Goal: Task Accomplishment & Management: Manage account settings

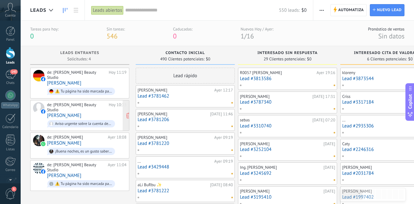
click at [111, 105] on div "de: [PERSON_NAME] Beauty Studio [DATE] 10:33 [PERSON_NAME] Aviso urgente sobre …" at bounding box center [86, 115] width 79 height 26
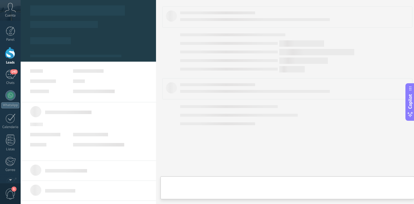
click at [94, 109] on div at bounding box center [88, 111] width 116 height 11
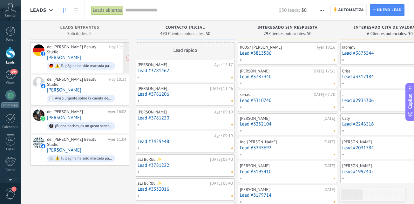
click at [96, 54] on div "de: [PERSON_NAME] Beauty Studio [DATE] 11:19 [PERSON_NAME] ⚠️ Tu página ha sido…" at bounding box center [86, 57] width 79 height 26
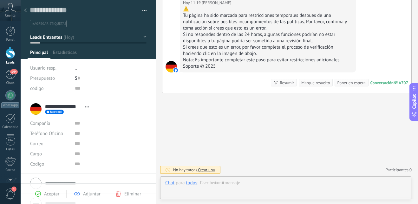
scroll to position [10, 0]
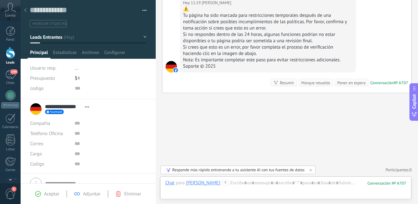
click at [130, 193] on span "Eliminar" at bounding box center [132, 194] width 17 height 6
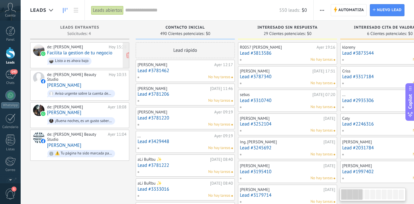
click at [79, 51] on link "Facilita la gestion de tu negocio" at bounding box center [79, 52] width 65 height 5
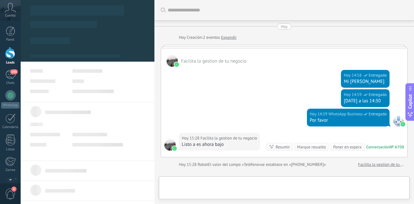
type textarea "**********"
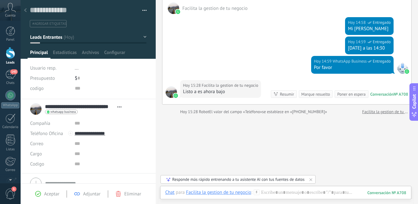
scroll to position [75, 0]
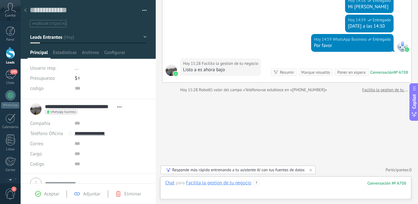
click at [289, 181] on div at bounding box center [285, 189] width 241 height 19
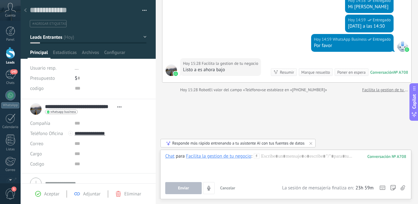
click at [289, 180] on div "Chat para Facilita la gestion de tu negocio : 708 Enviar Cancelar Rastrear clic…" at bounding box center [285, 173] width 241 height 41
click at [292, 153] on div at bounding box center [285, 165] width 241 height 24
click at [290, 156] on div at bounding box center [285, 165] width 241 height 24
click at [273, 156] on div at bounding box center [285, 165] width 241 height 24
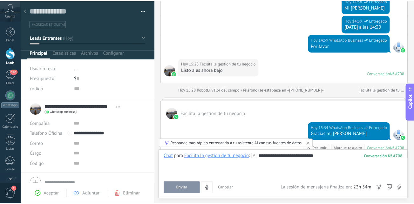
scroll to position [70, 0]
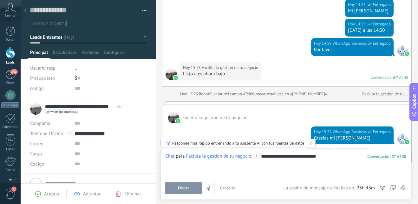
click at [26, 13] on div at bounding box center [25, 10] width 9 height 12
